Goal: Task Accomplishment & Management: Complete application form

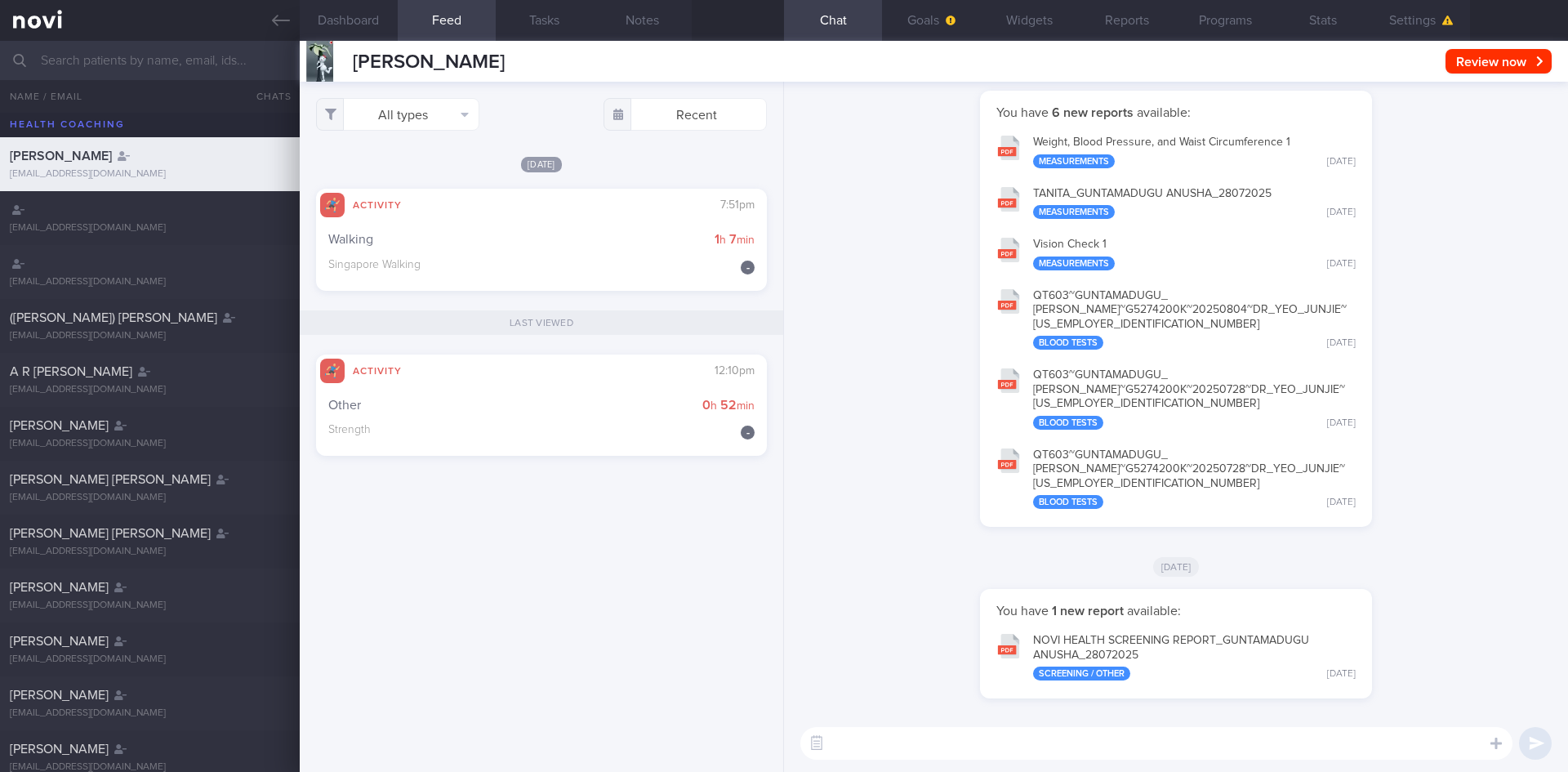
scroll to position [204, 410]
click at [273, 21] on icon at bounding box center [280, 20] width 18 height 11
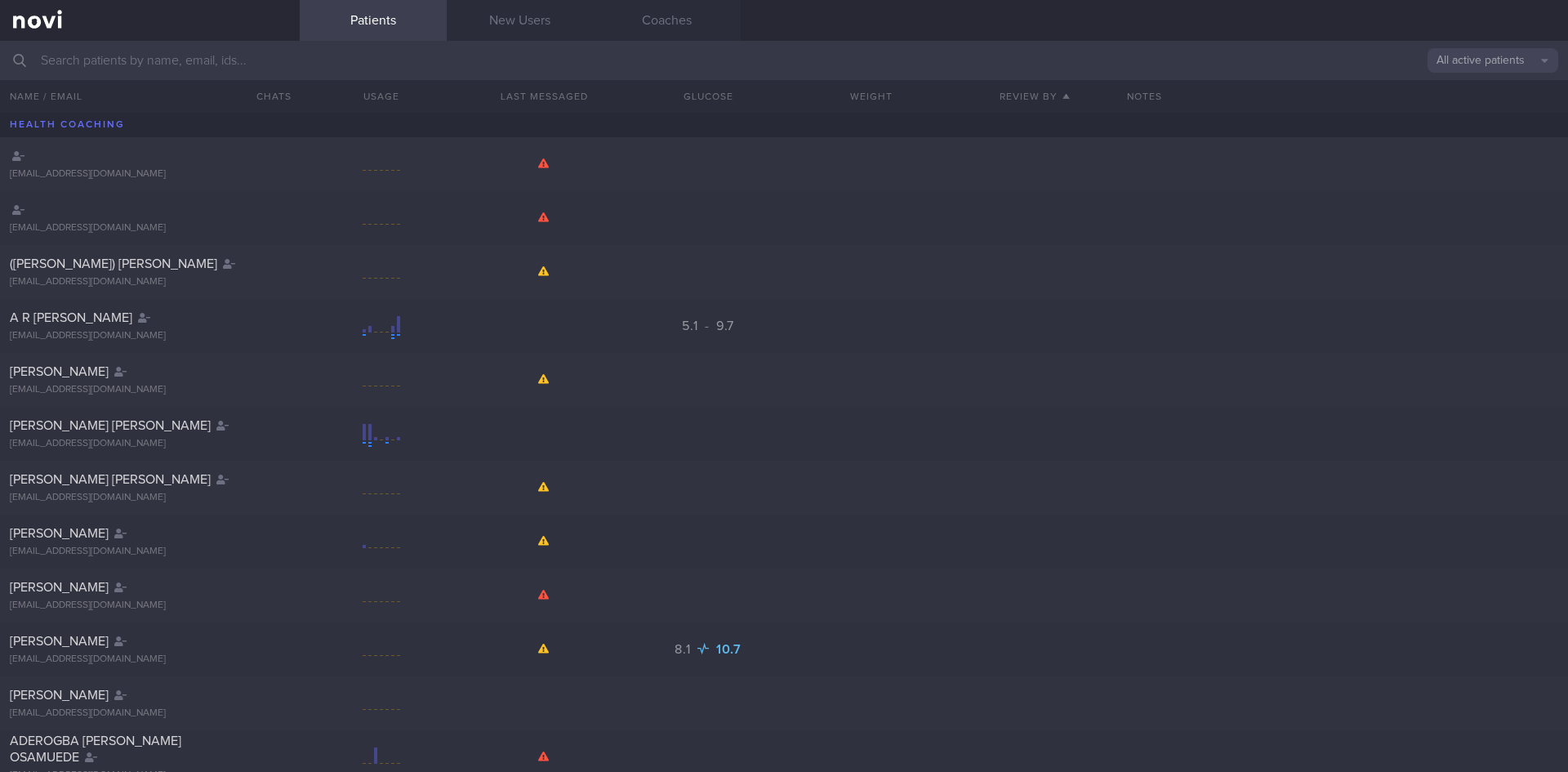
click at [560, 71] on input "text" at bounding box center [784, 60] width 1568 height 39
click at [537, 20] on link "New Users" at bounding box center [519, 20] width 147 height 41
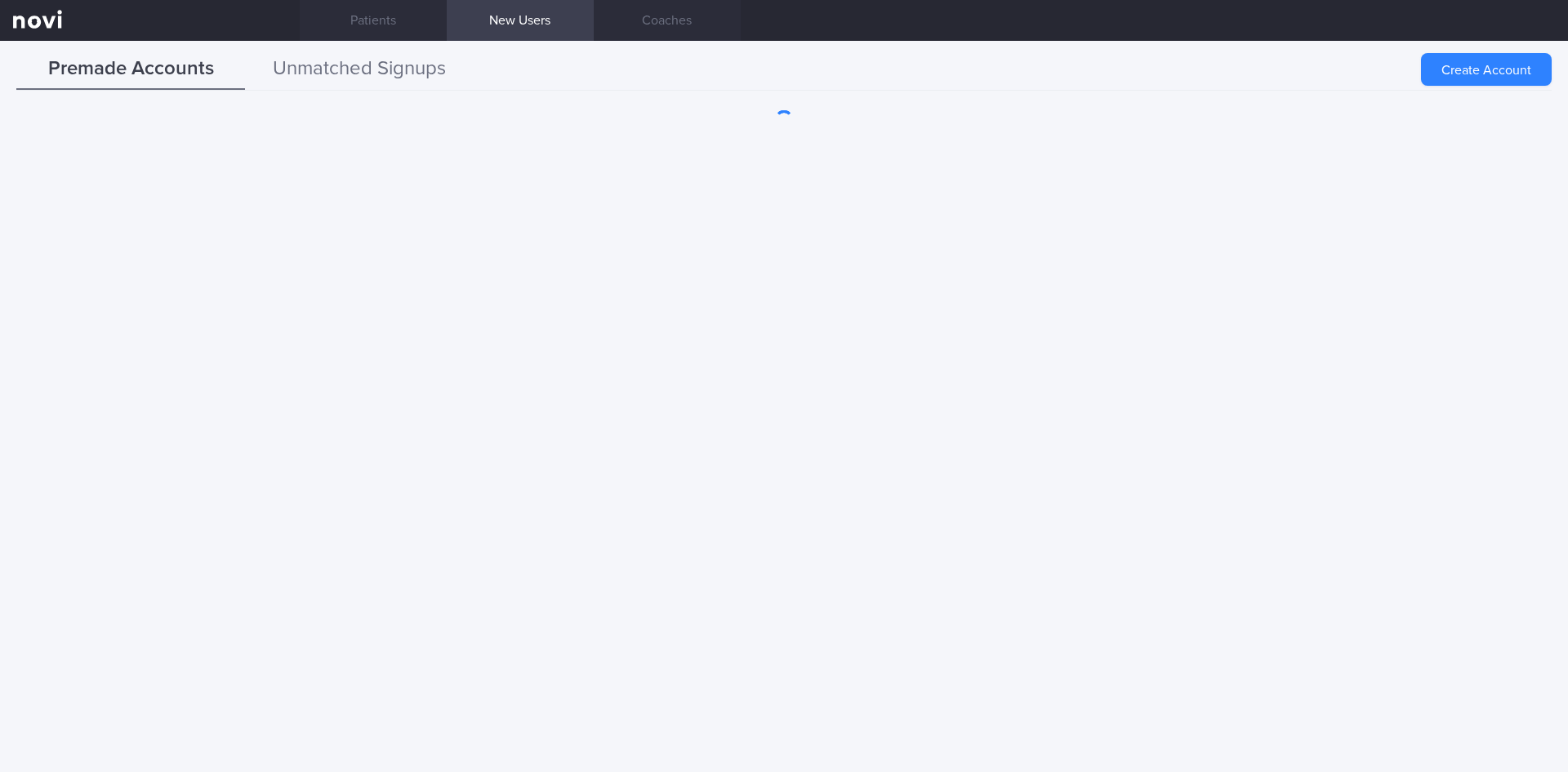
click at [350, 68] on button "Unmatched Signups" at bounding box center [359, 69] width 228 height 41
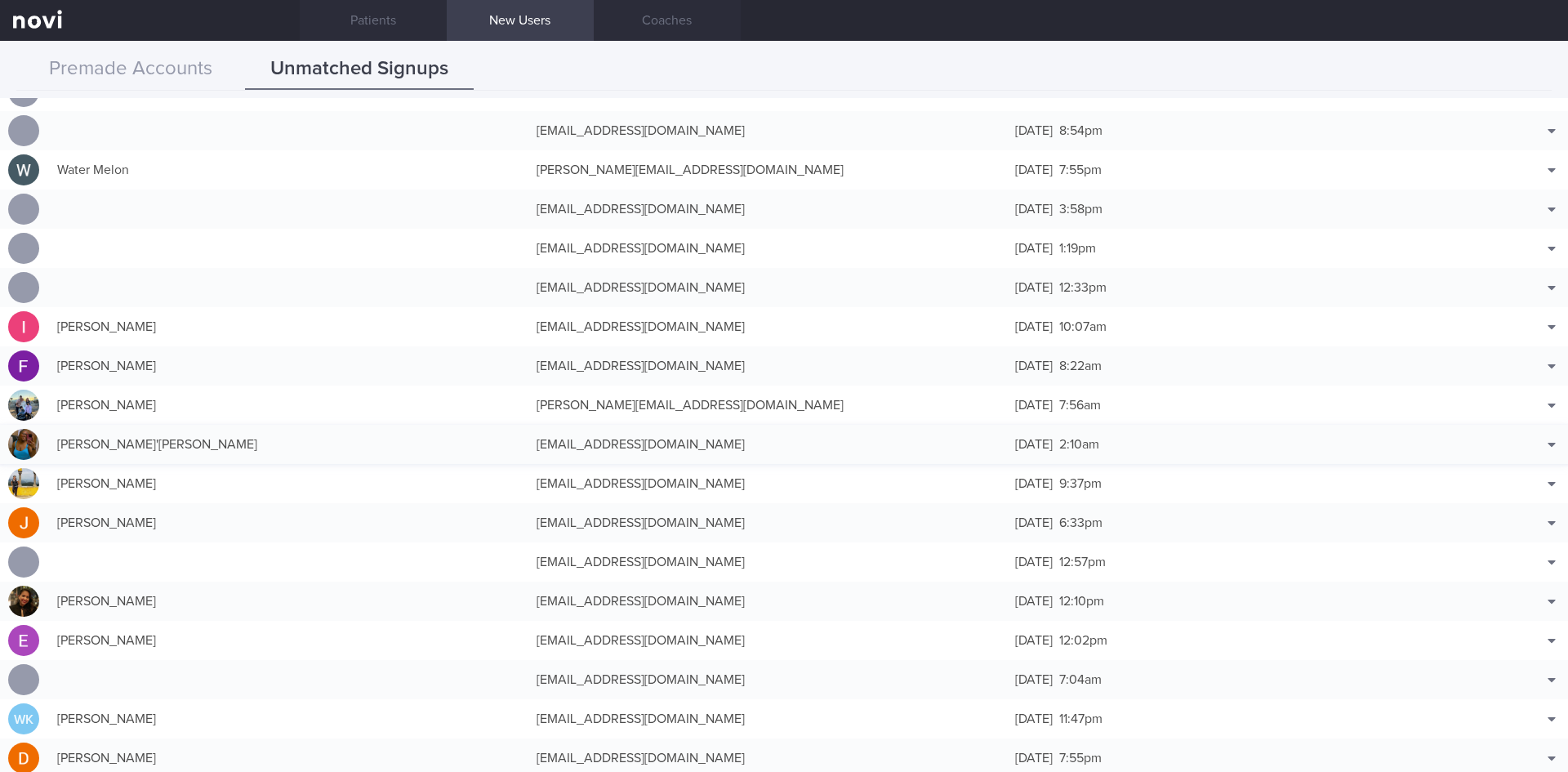
scroll to position [245, 0]
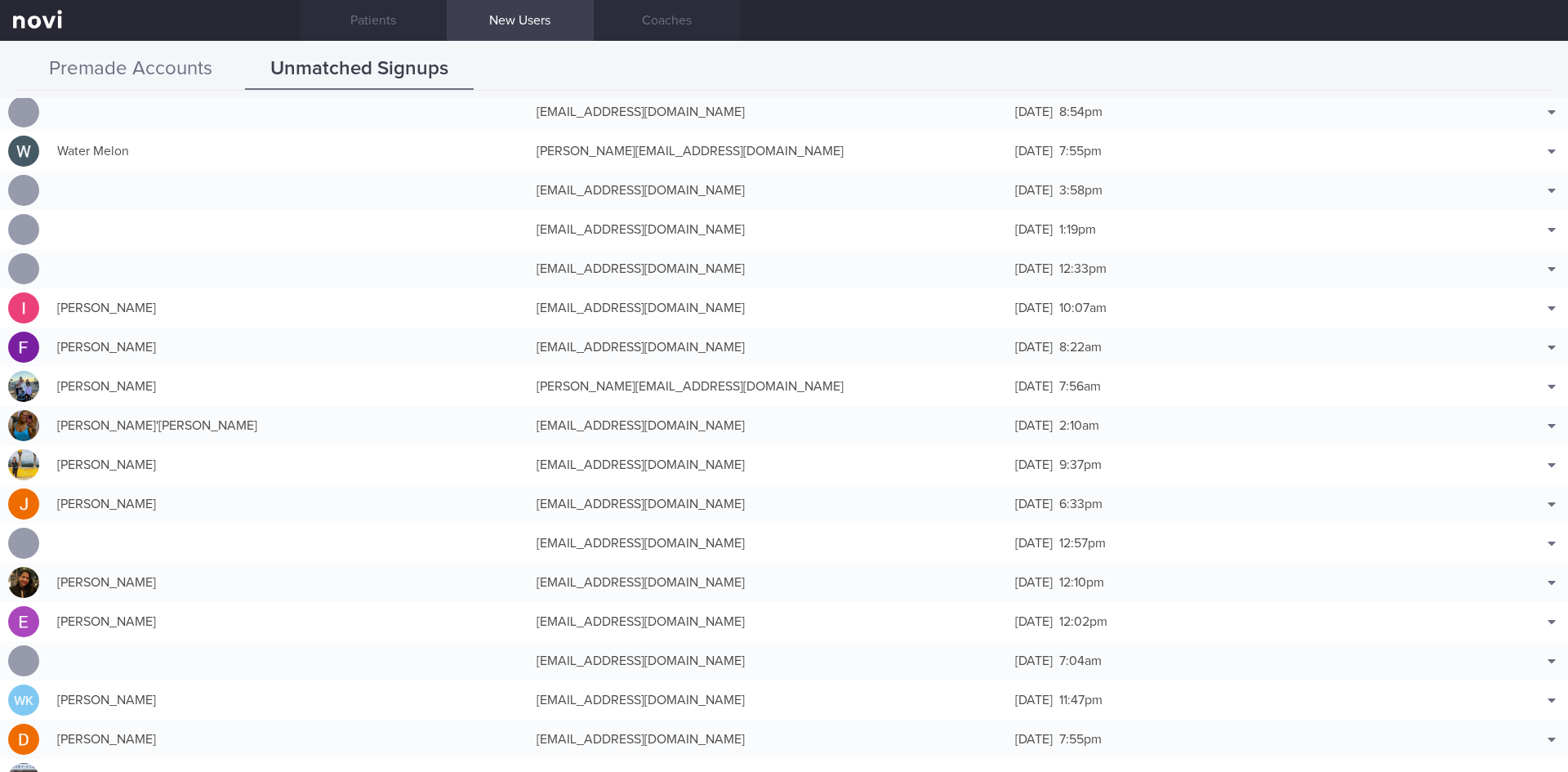
click at [146, 73] on button "Premade Accounts" at bounding box center [130, 69] width 228 height 41
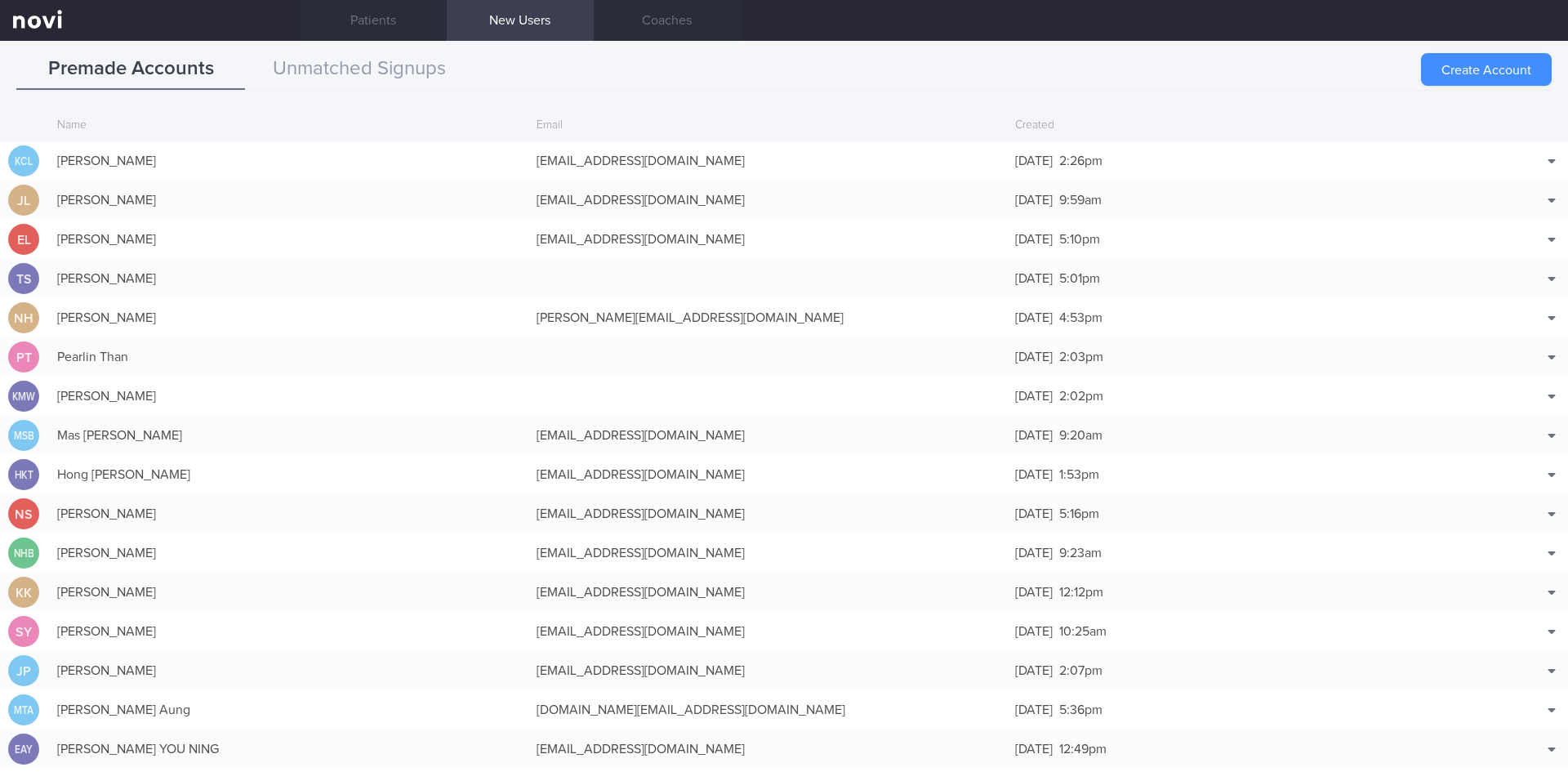
click at [1495, 73] on button "Create Account" at bounding box center [1486, 68] width 130 height 32
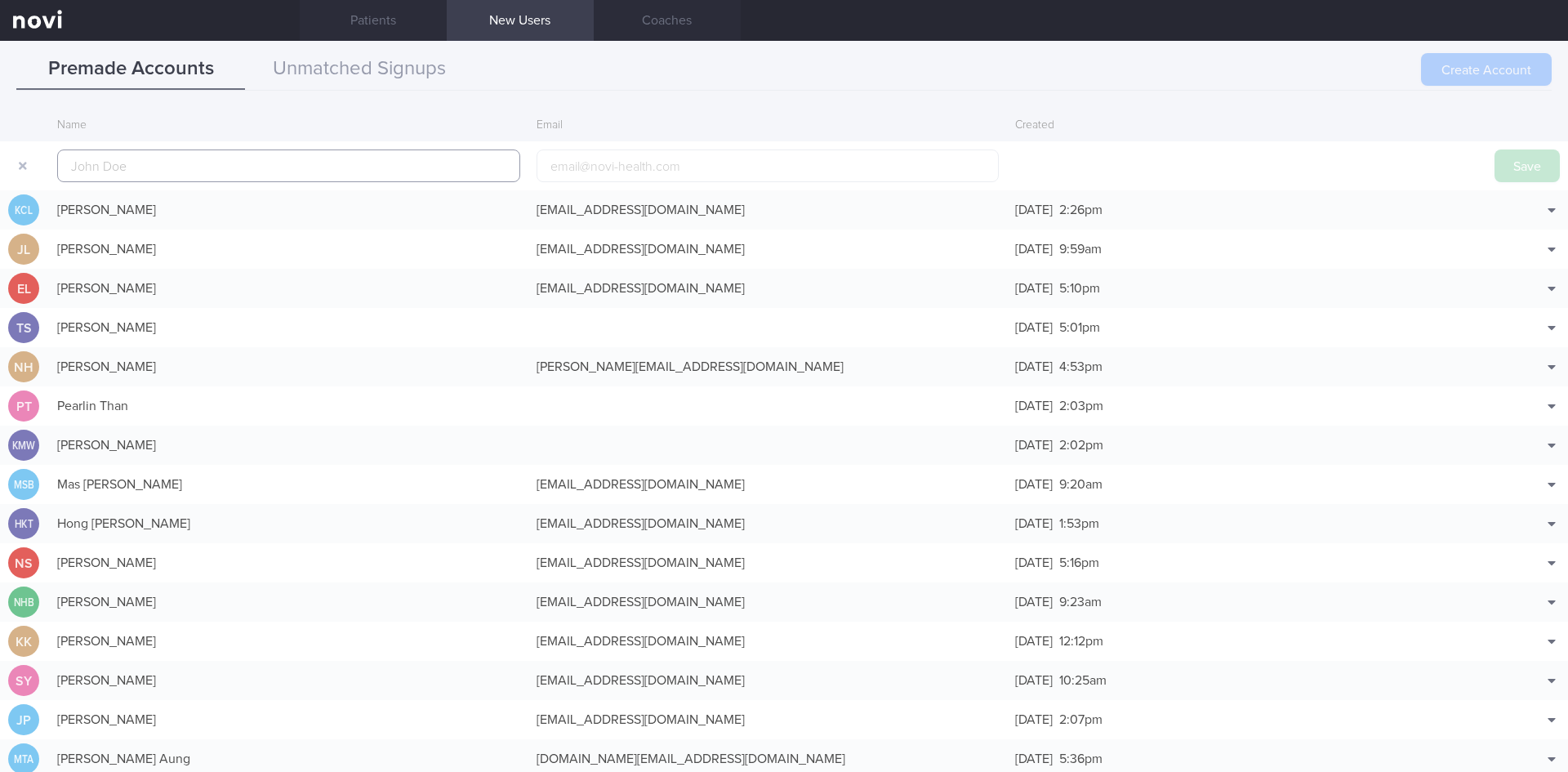
scroll to position [39, 0]
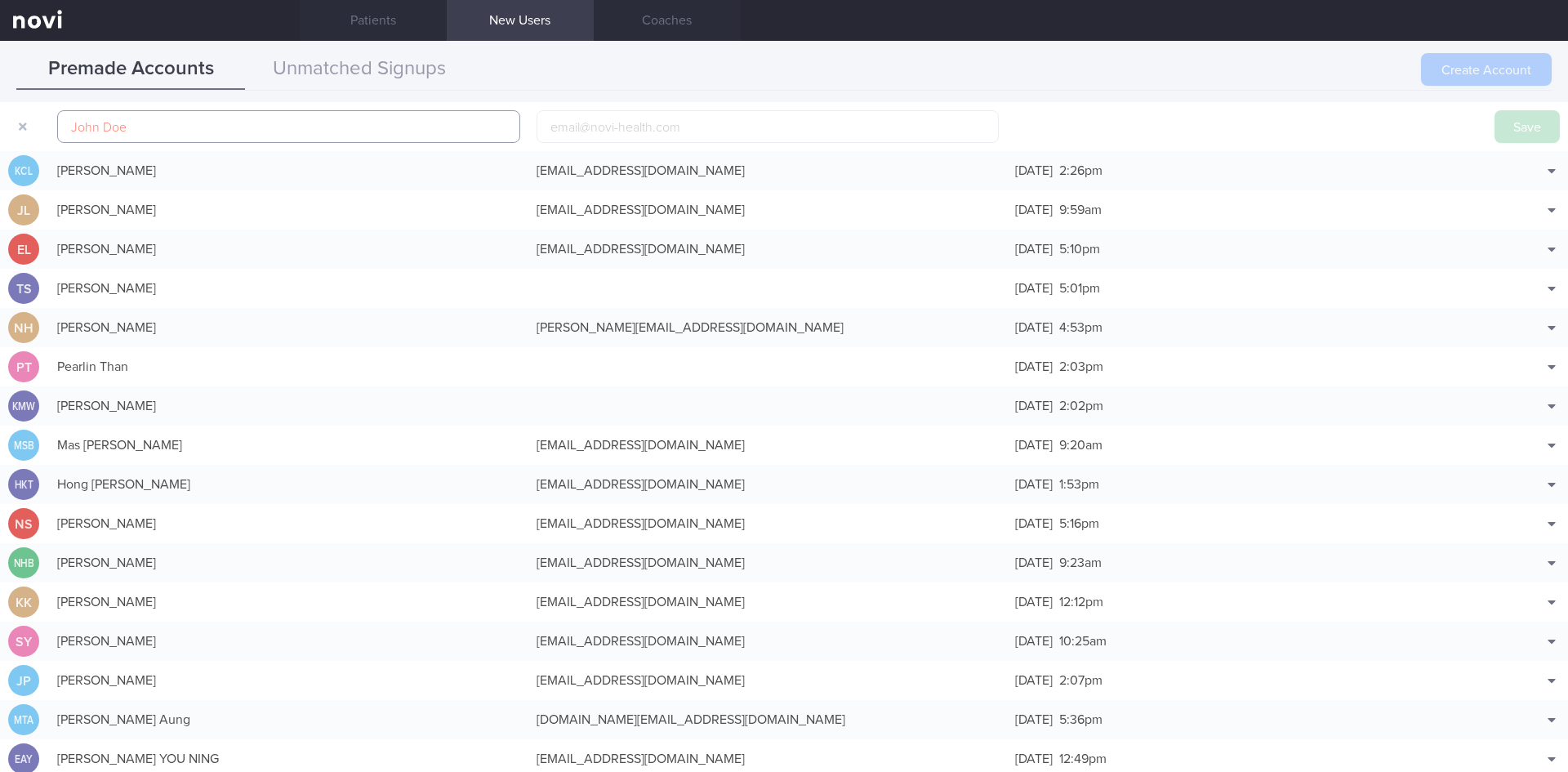
paste input "[PERSON_NAME], [PERSON_NAME]"
type input "[PERSON_NAME], [PERSON_NAME]"
click at [670, 131] on input "email" at bounding box center [768, 126] width 463 height 32
paste input "[EMAIL_ADDRESS][DOMAIN_NAME]"
click at [597, 126] on input "[EMAIL_ADDRESS][DOMAIN_NAME]" at bounding box center [768, 126] width 463 height 32
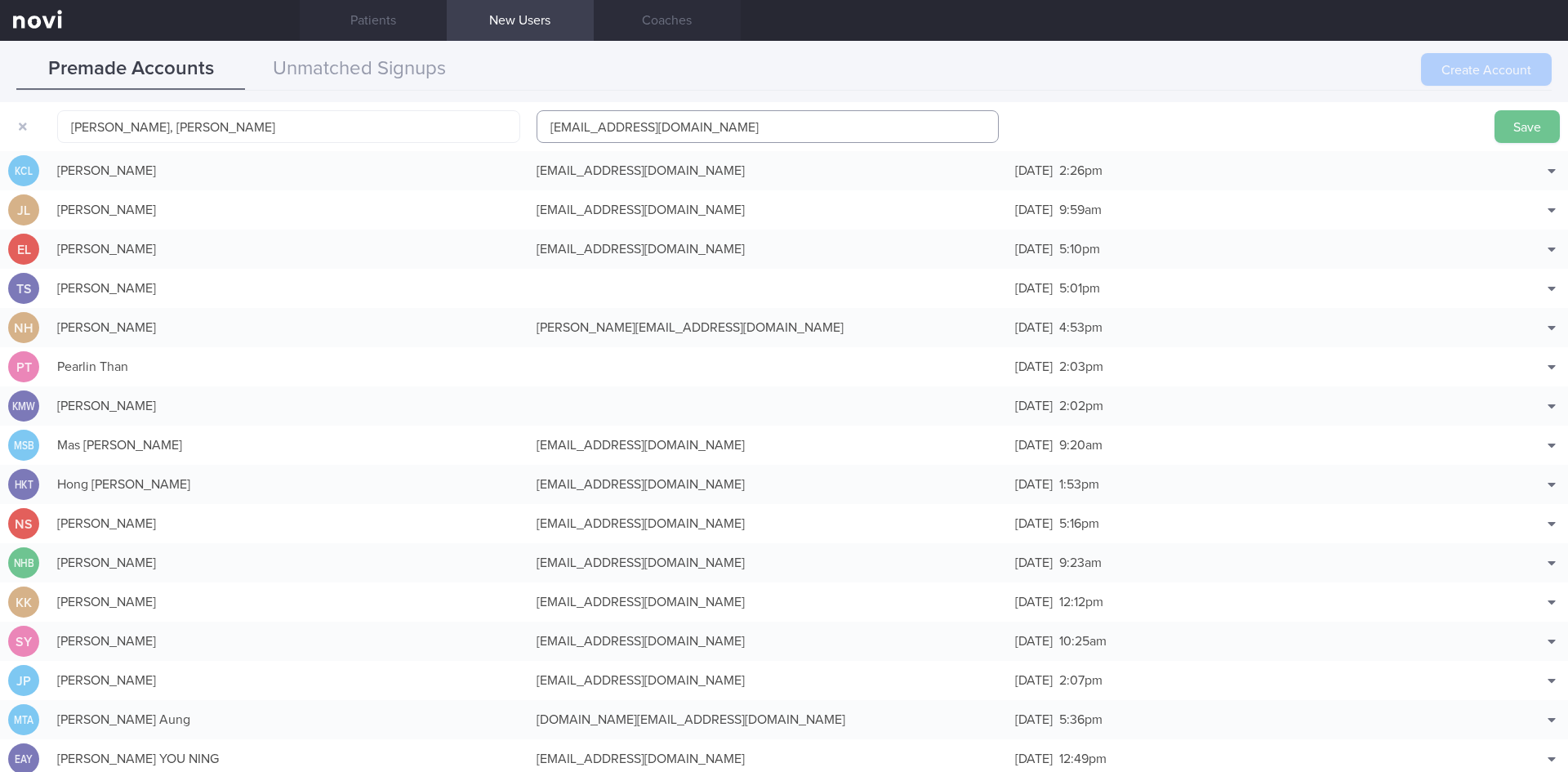
type input "[EMAIL_ADDRESS][DOMAIN_NAME]"
click at [1518, 126] on button "Save" at bounding box center [1526, 126] width 66 height 32
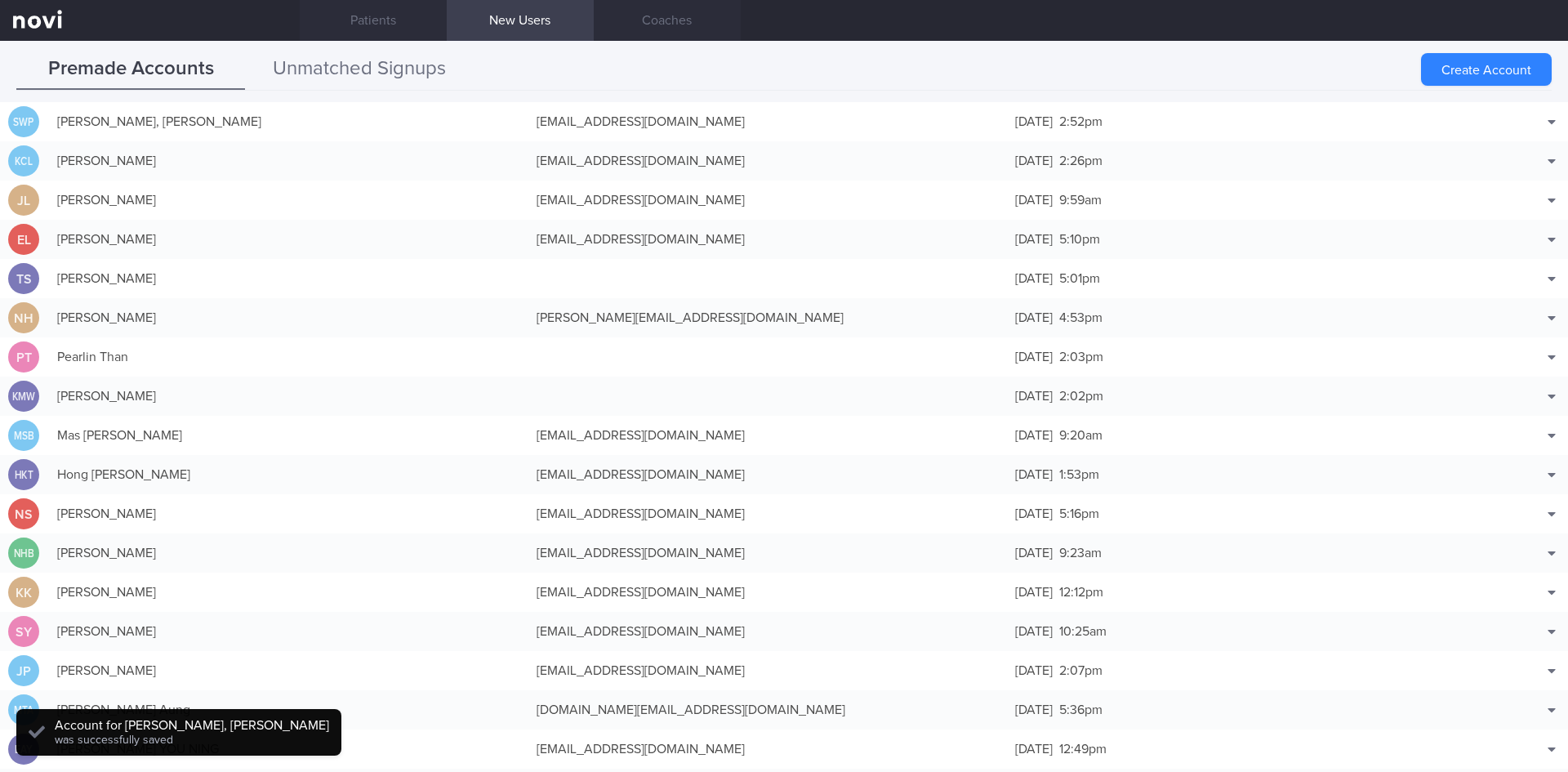
click at [378, 68] on button "Unmatched Signups" at bounding box center [359, 69] width 228 height 41
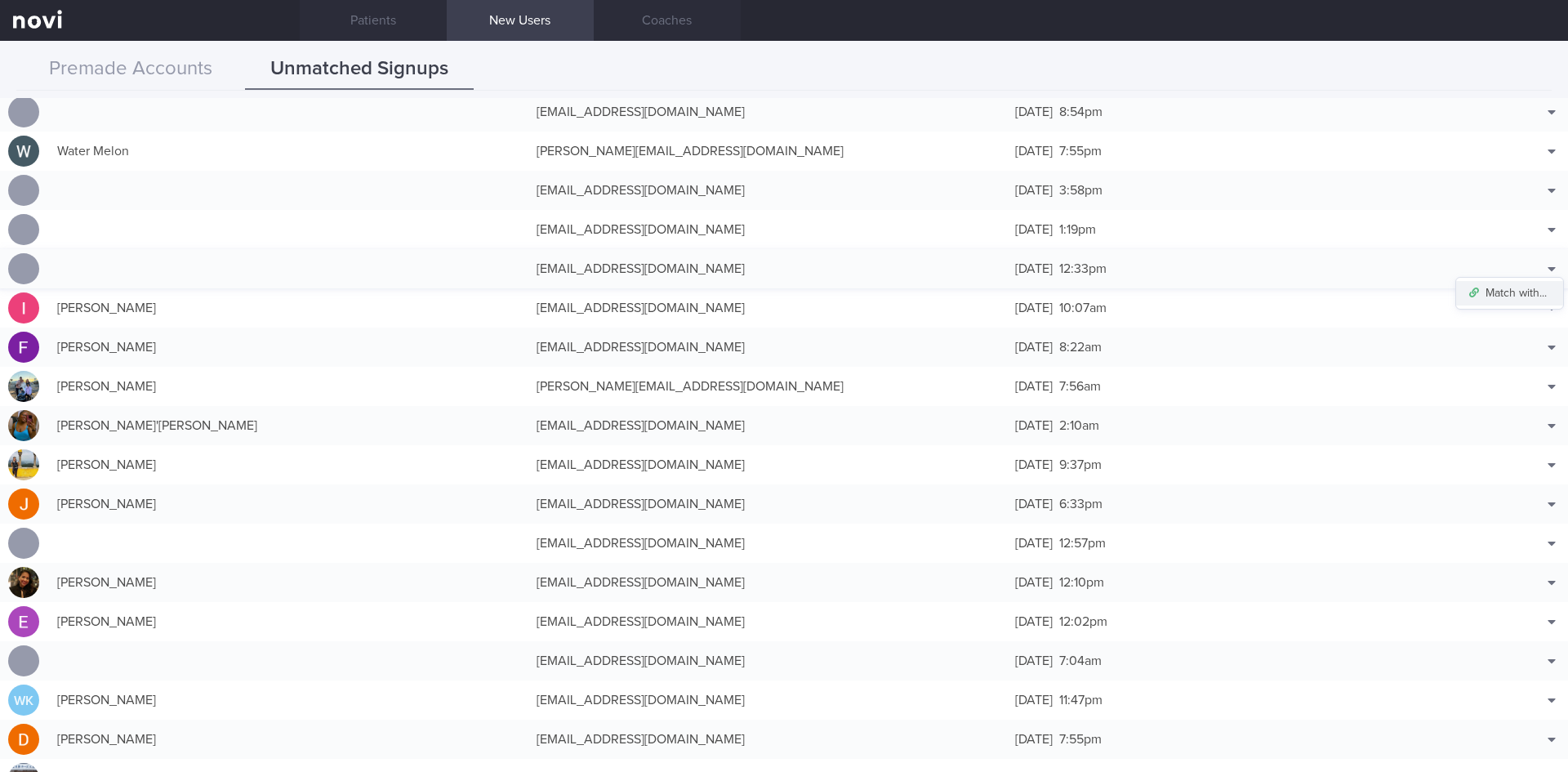
click at [1503, 289] on button "Match with..." at bounding box center [1510, 293] width 107 height 25
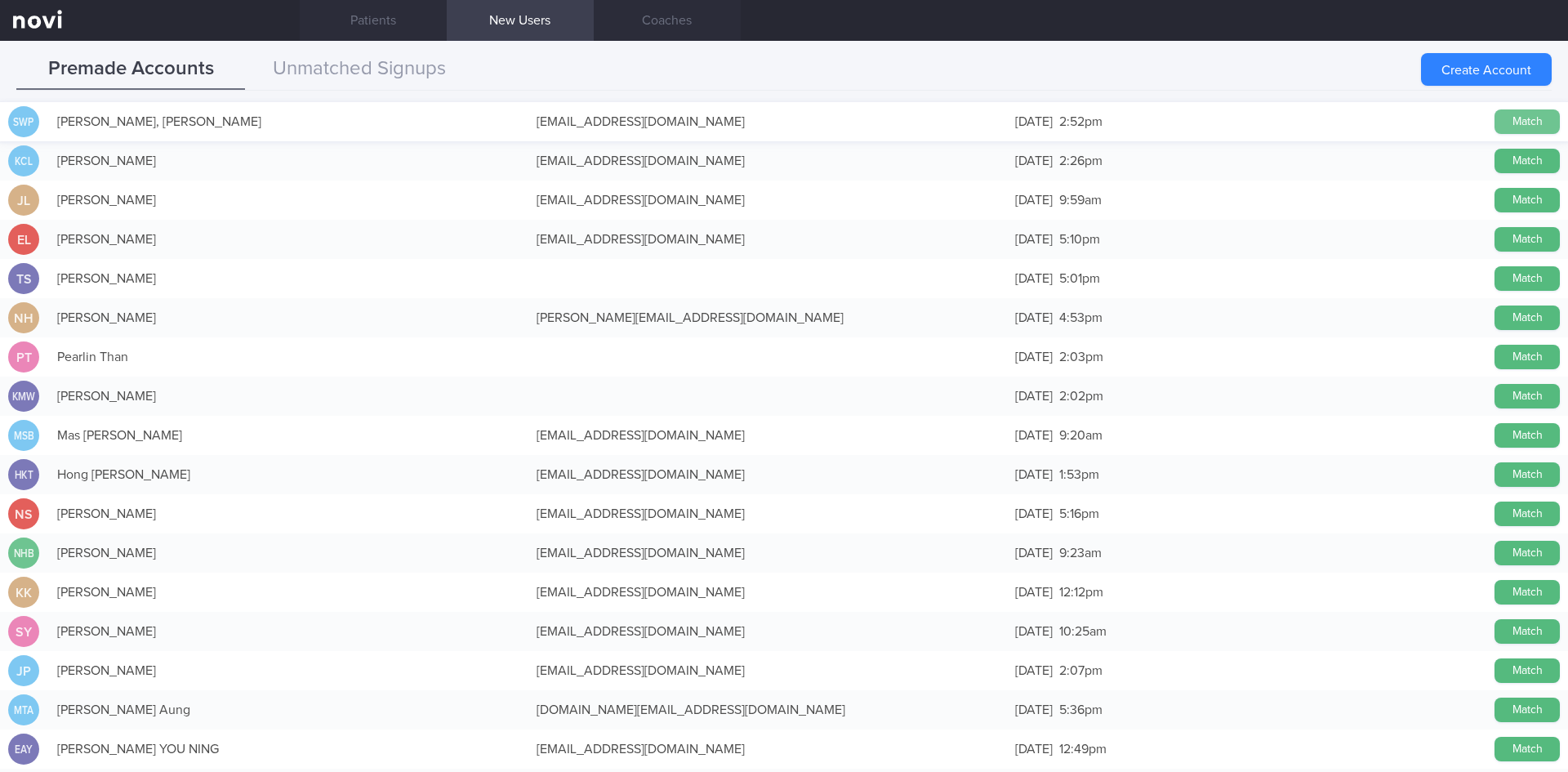
click at [1501, 114] on button "Match" at bounding box center [1526, 121] width 66 height 25
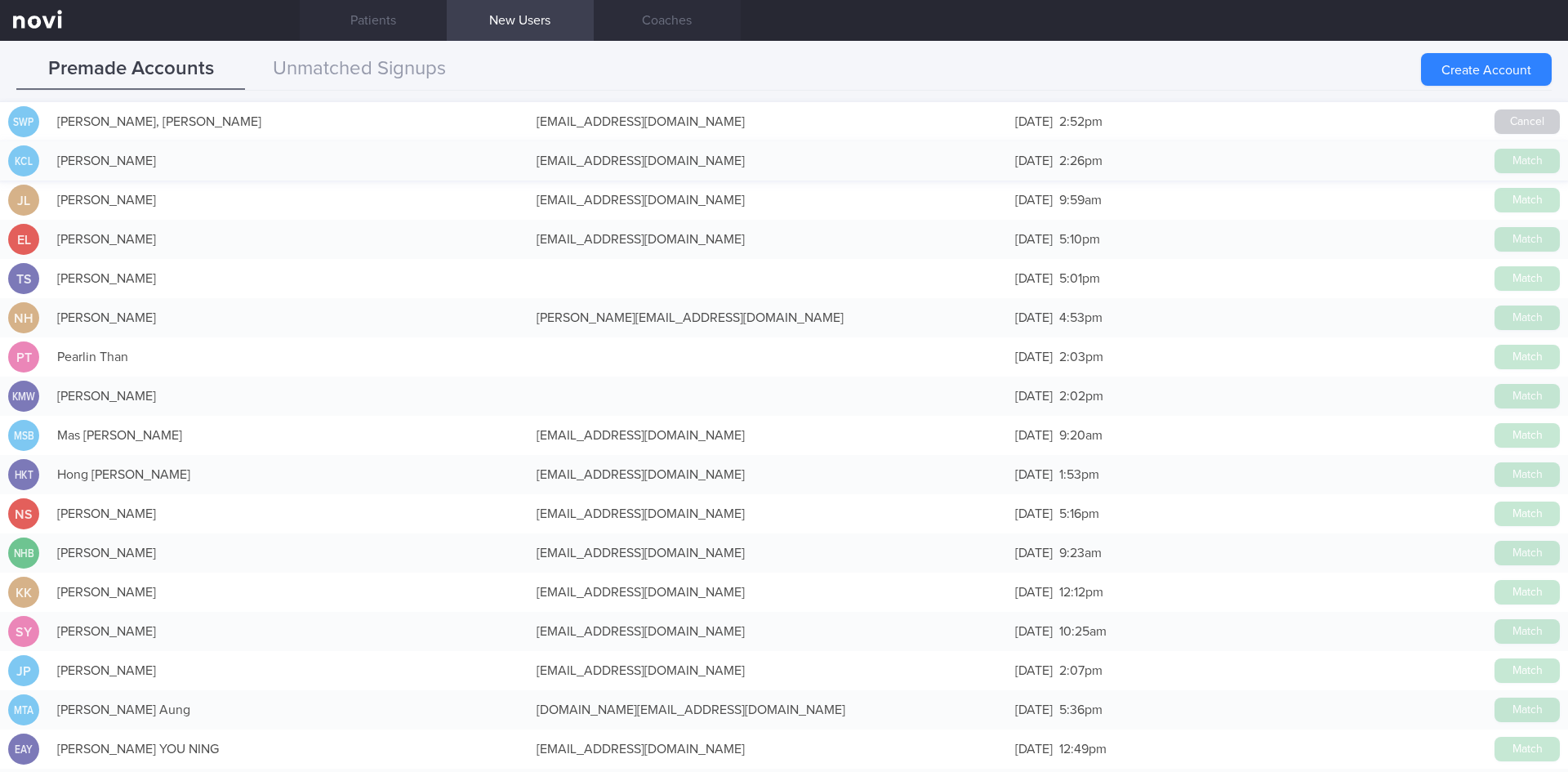
scroll to position [242, 0]
